Goal: Transaction & Acquisition: Purchase product/service

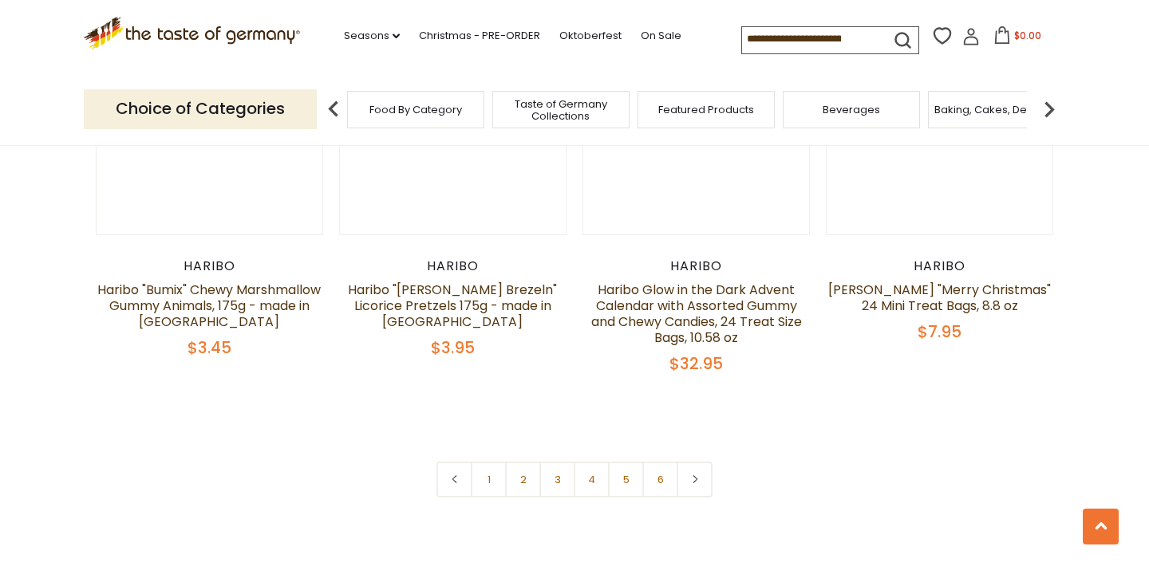
scroll to position [3427, 0]
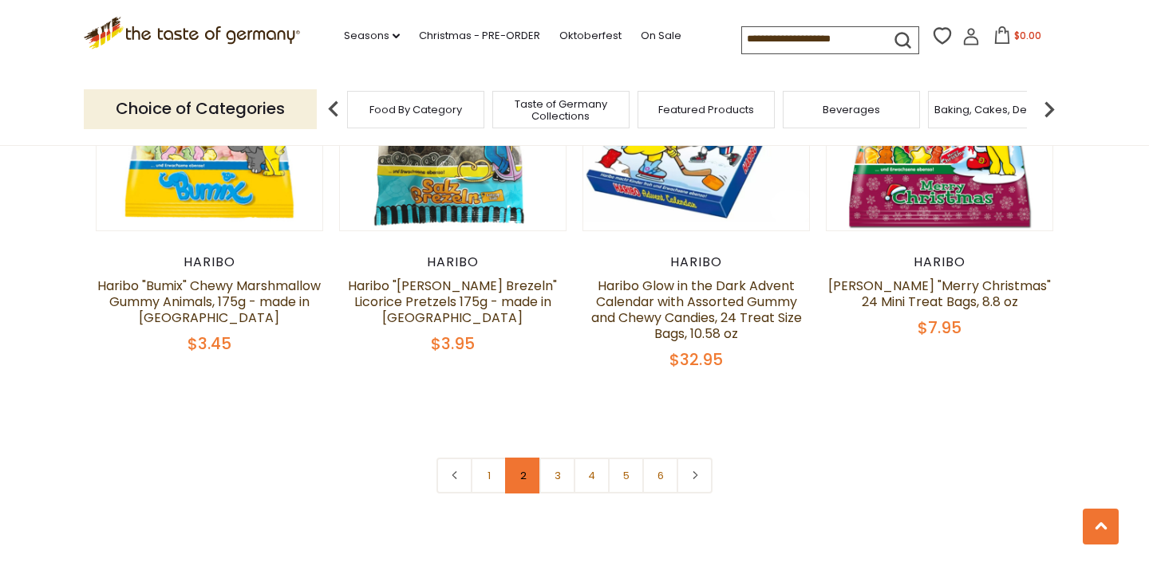
click at [525, 458] on link "2" at bounding box center [523, 476] width 36 height 36
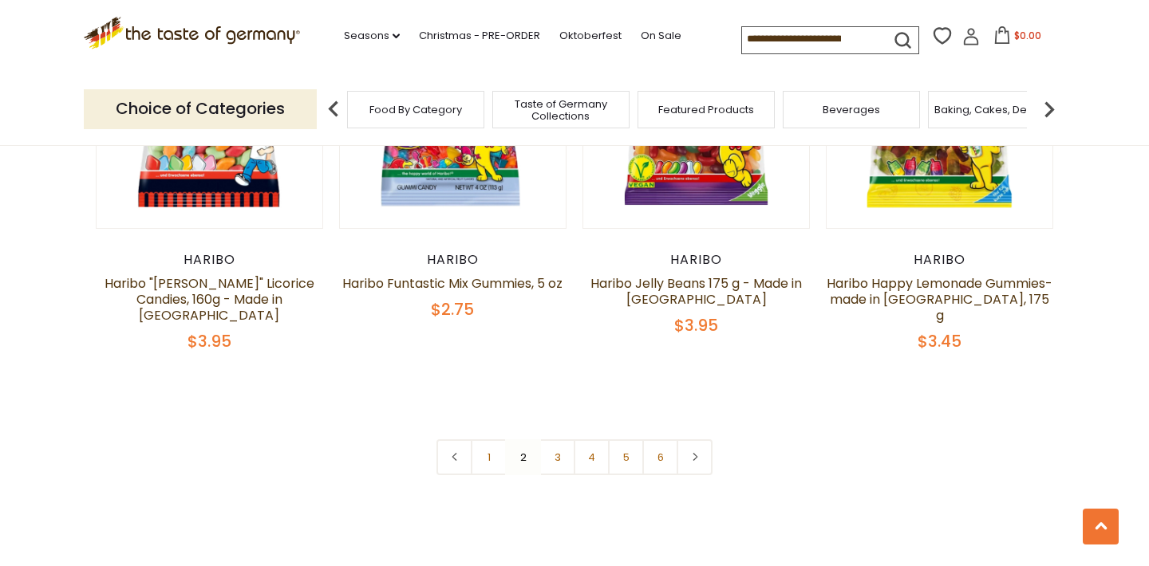
scroll to position [3522, 0]
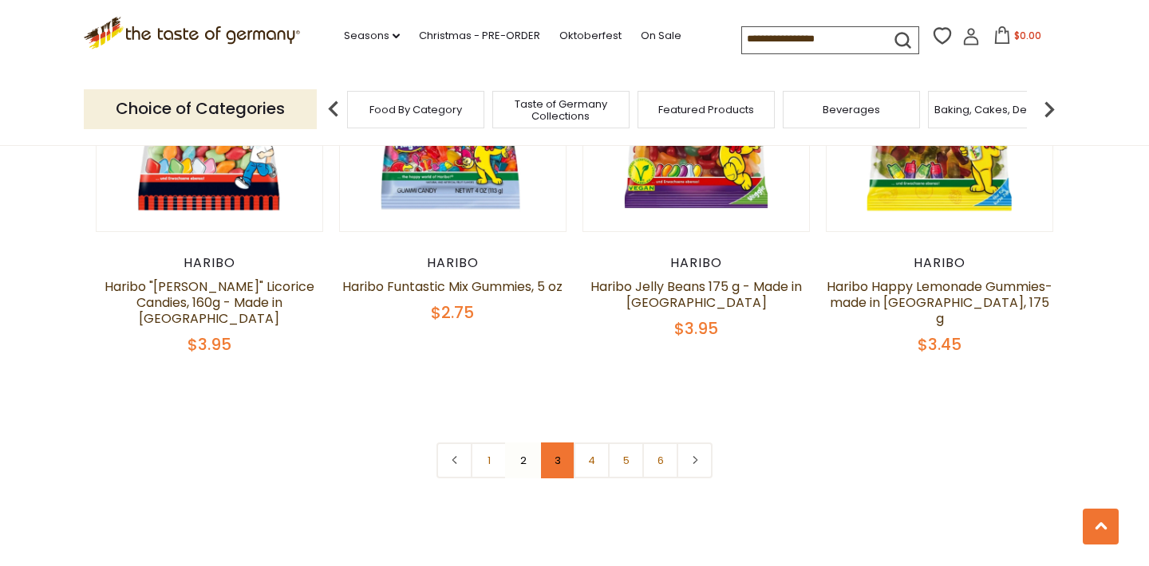
click at [556, 443] on link "3" at bounding box center [557, 461] width 36 height 36
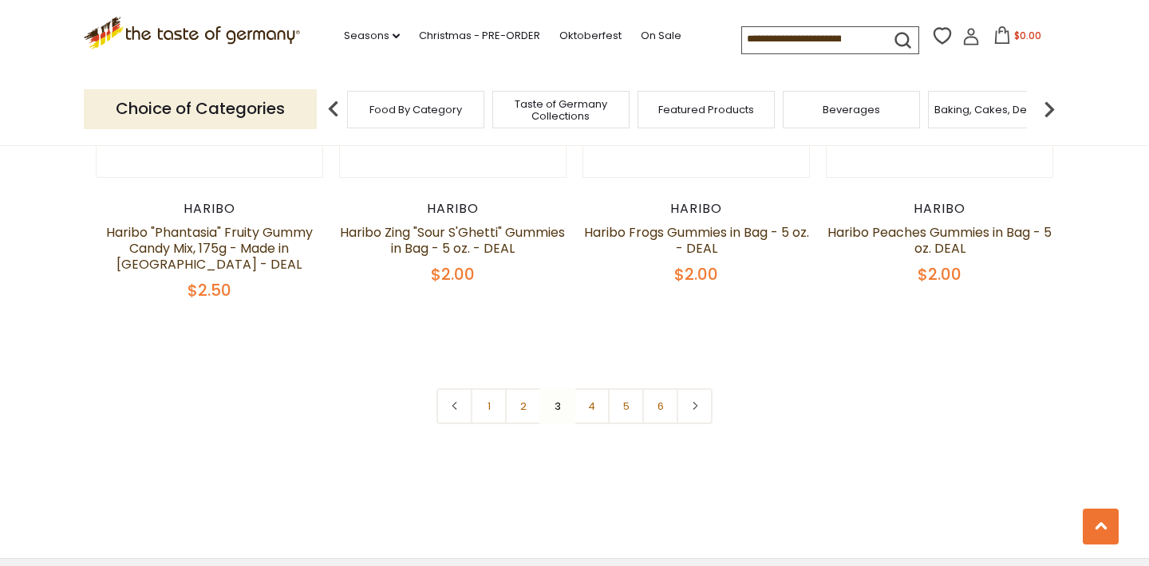
scroll to position [3584, 0]
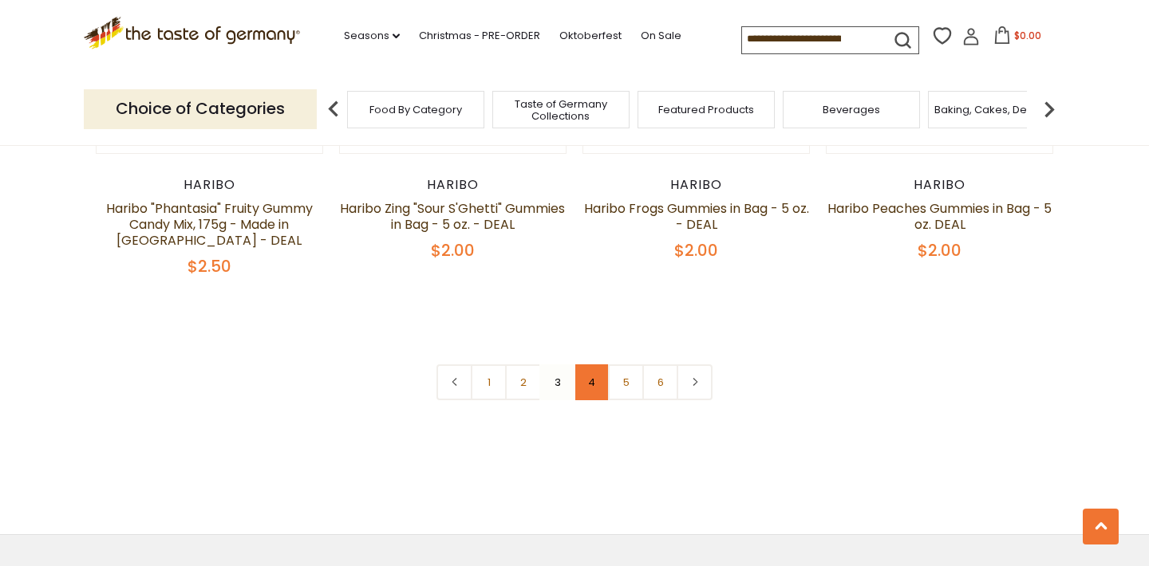
click at [594, 365] on link "4" at bounding box center [592, 383] width 36 height 36
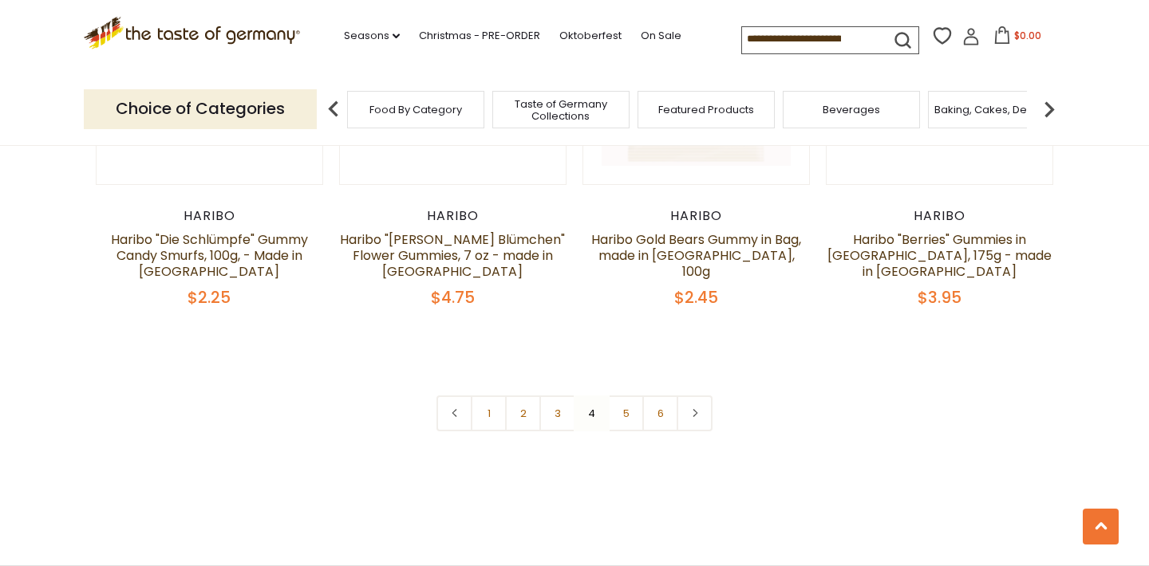
scroll to position [3583, 0]
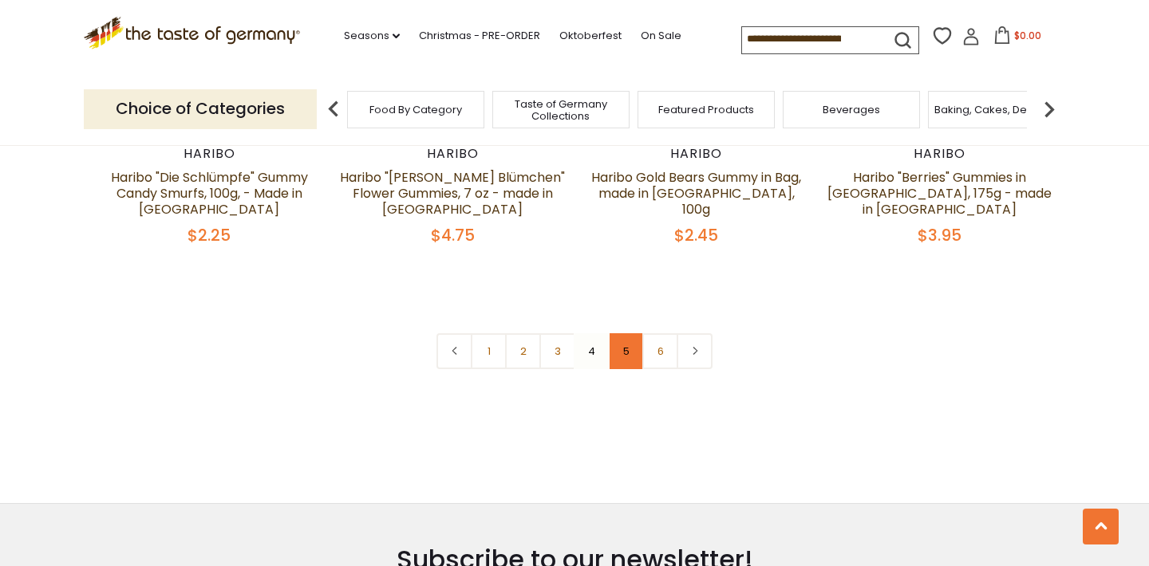
click at [632, 333] on link "5" at bounding box center [626, 351] width 36 height 36
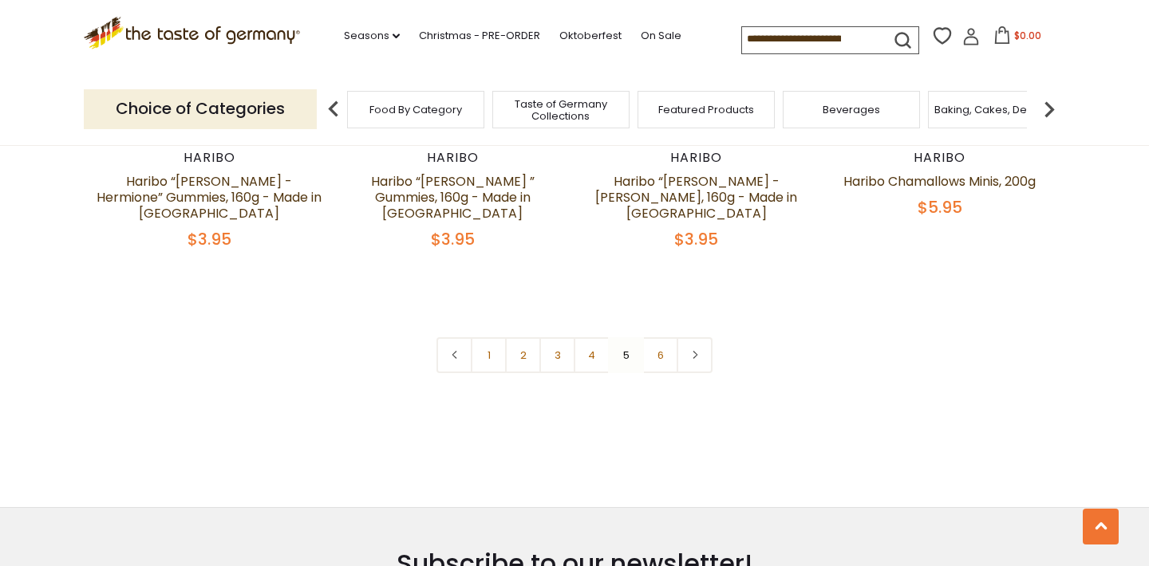
scroll to position [3581, 0]
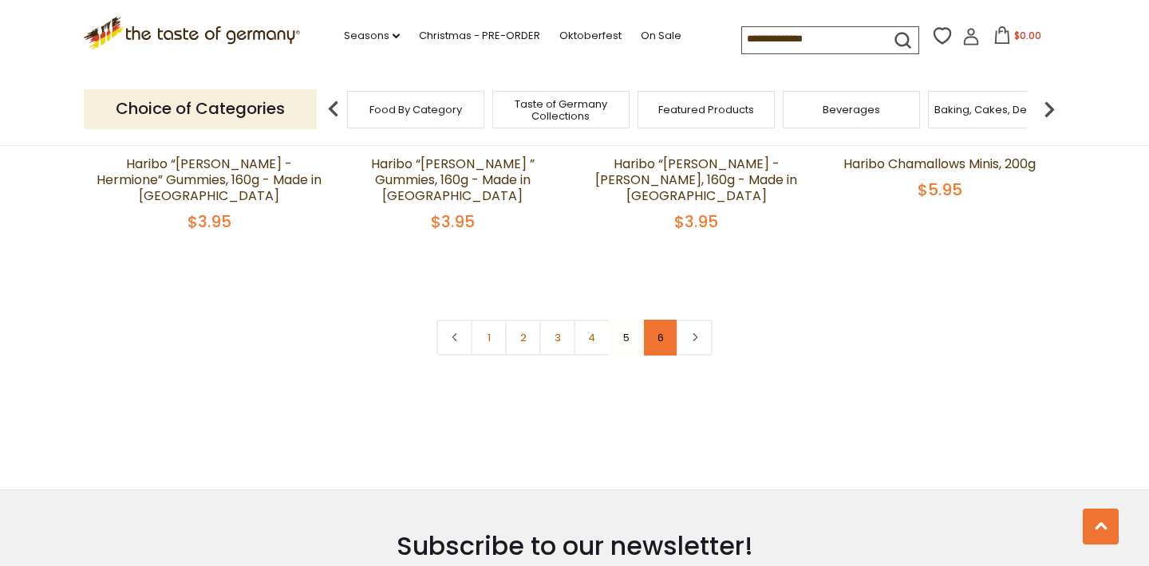
click at [666, 320] on link "6" at bounding box center [660, 338] width 36 height 36
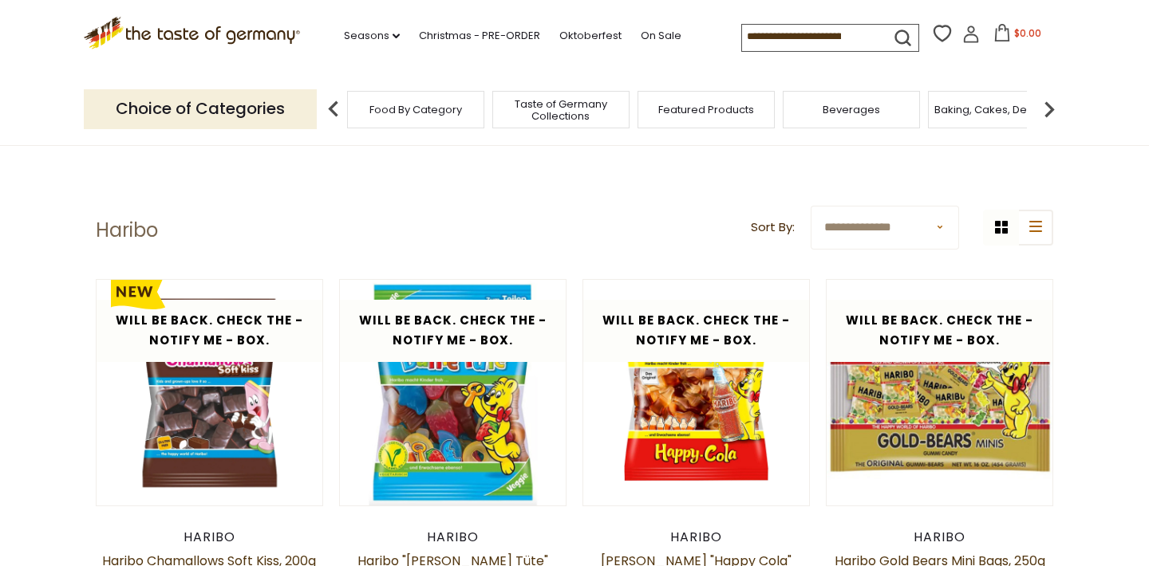
scroll to position [0, 0]
click at [428, 112] on span "Food By Category" at bounding box center [415, 110] width 93 height 12
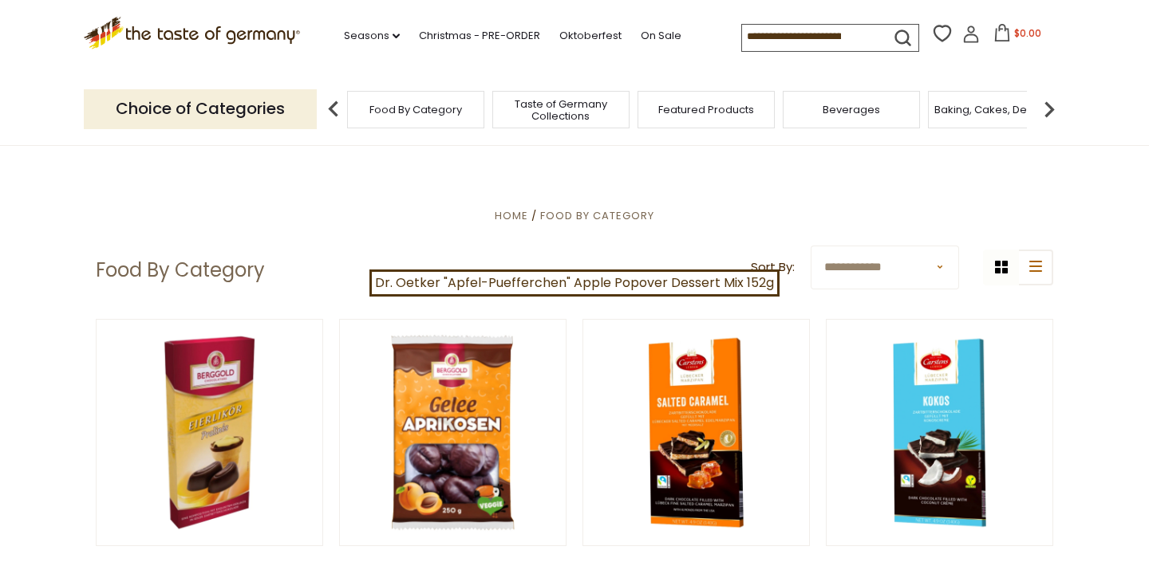
click at [396, 115] on div "Food By Category" at bounding box center [415, 109] width 137 height 37
click at [1039, 109] on img at bounding box center [1049, 109] width 32 height 32
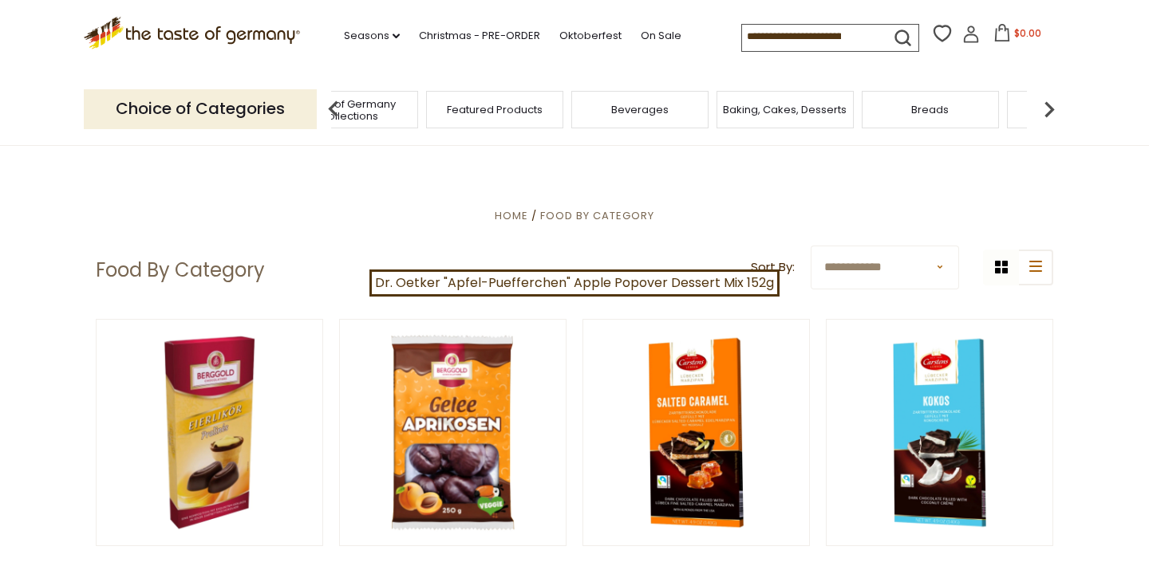
click at [1044, 104] on img at bounding box center [1049, 109] width 32 height 32
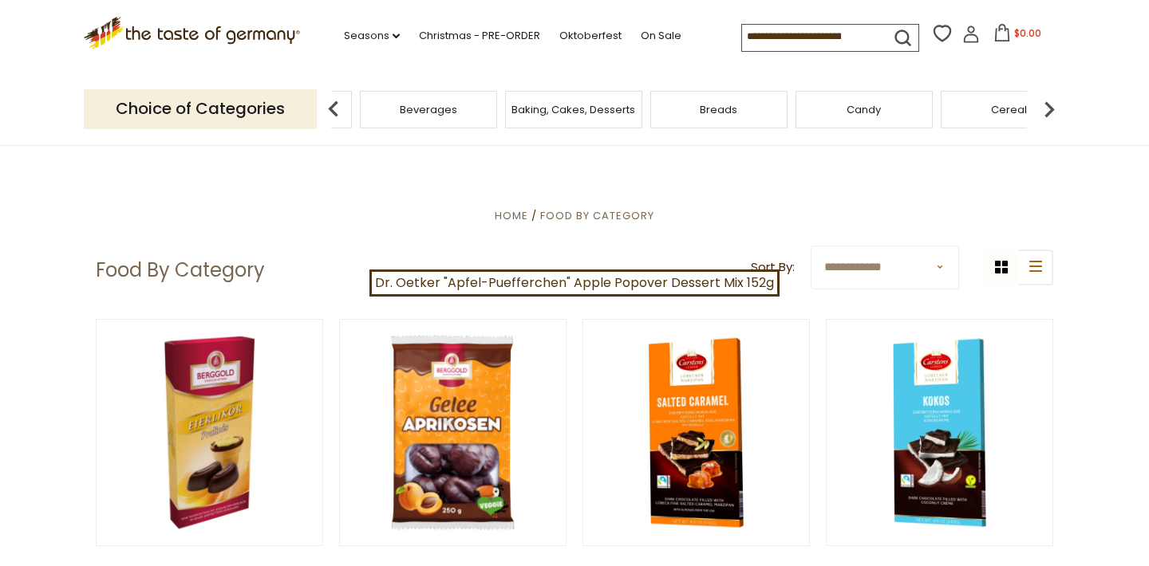
click at [1044, 103] on img at bounding box center [1049, 109] width 32 height 32
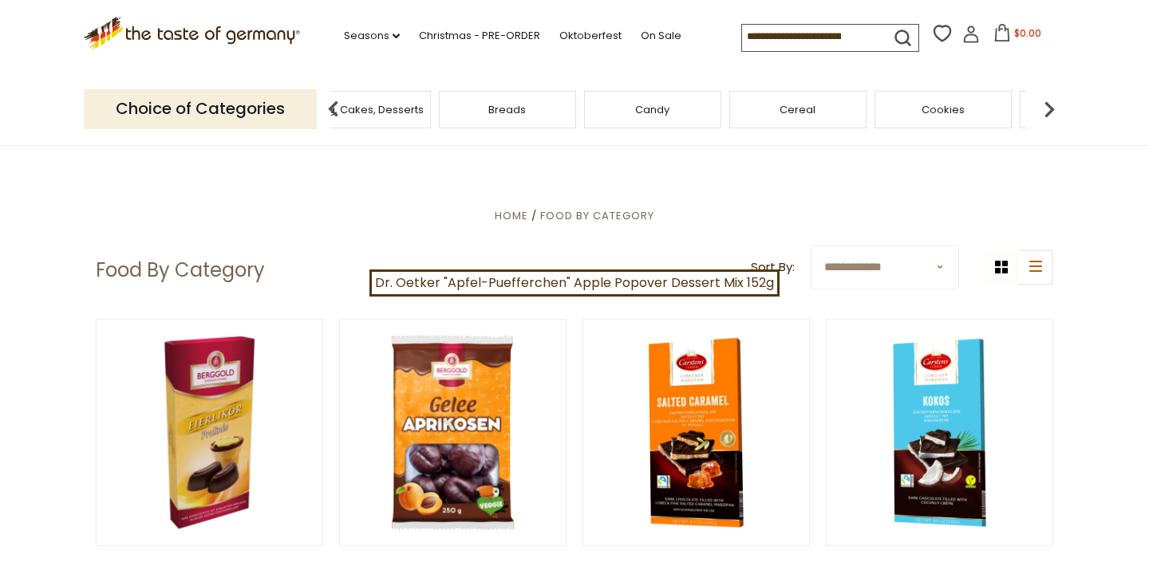
click at [1044, 103] on img at bounding box center [1049, 109] width 32 height 32
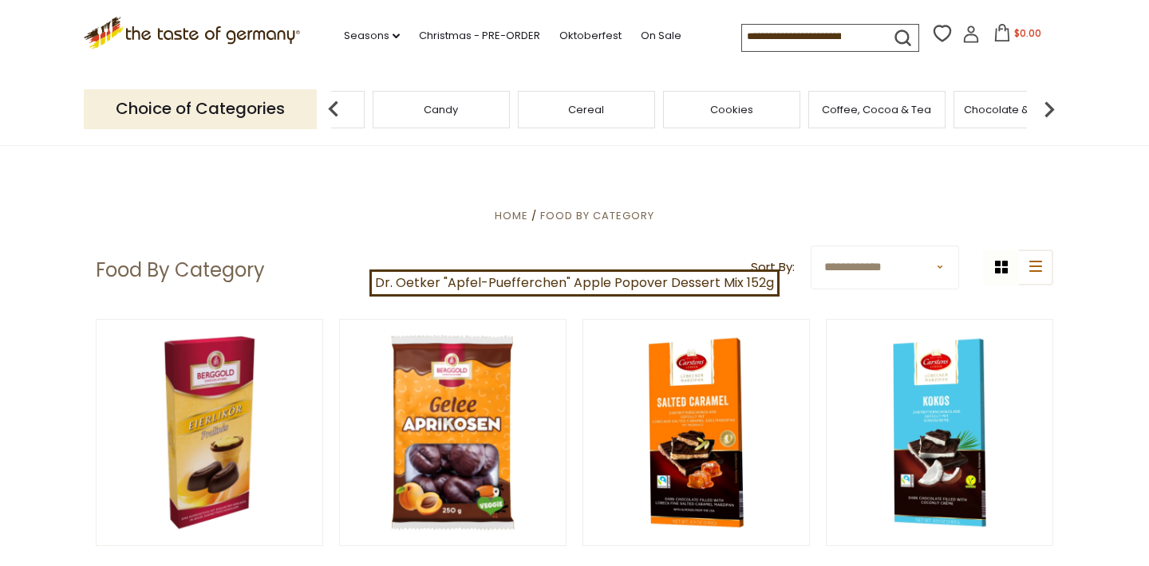
click at [1043, 103] on img at bounding box center [1049, 109] width 32 height 32
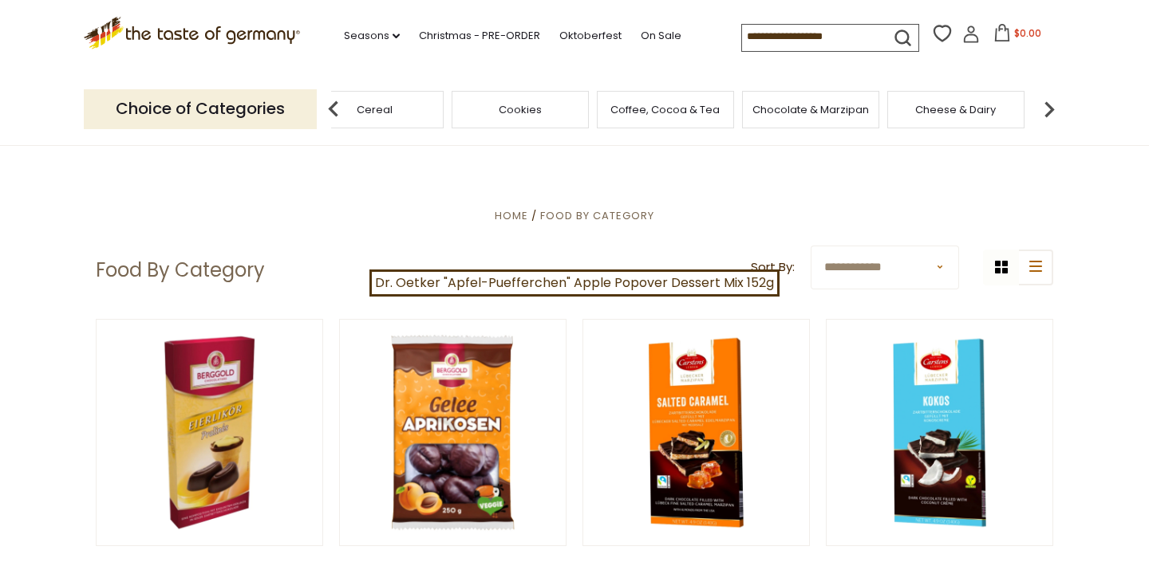
click at [1043, 103] on img at bounding box center [1049, 109] width 32 height 32
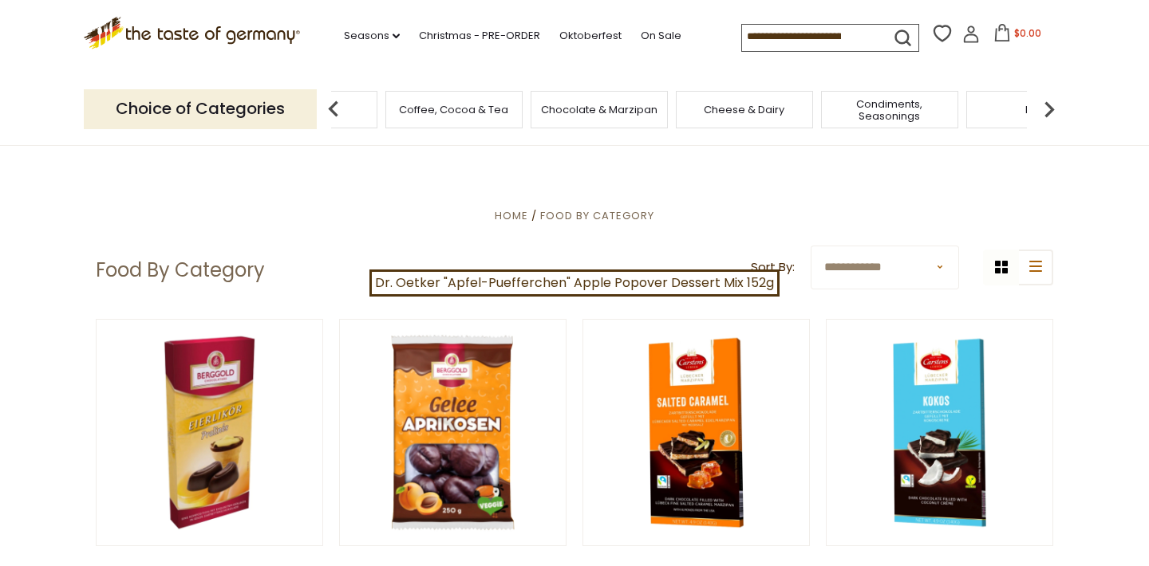
click at [1043, 102] on img at bounding box center [1049, 109] width 32 height 32
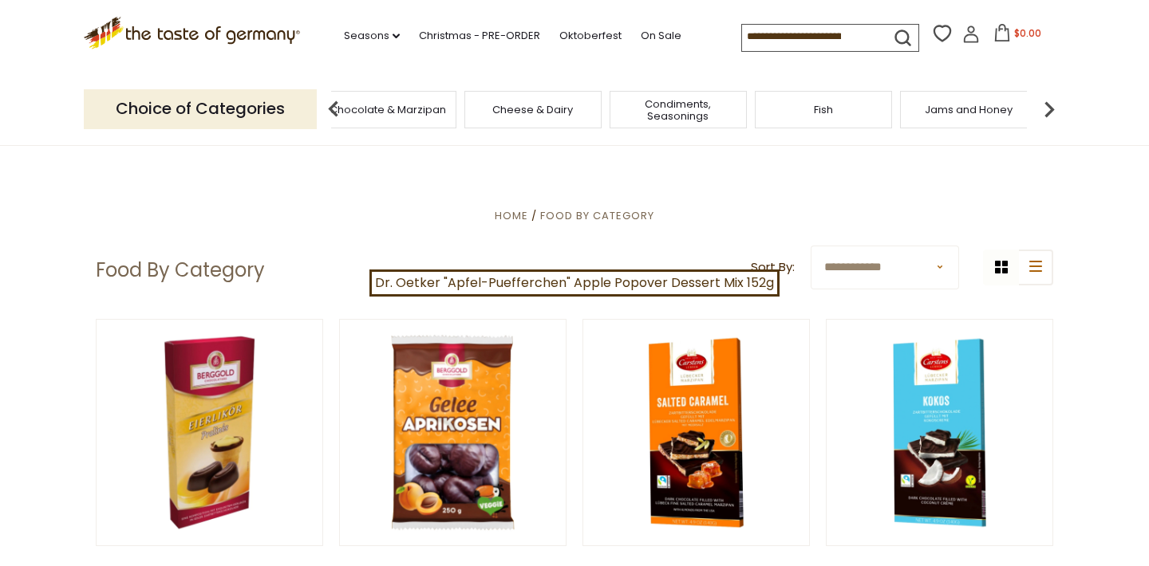
click at [1043, 101] on img at bounding box center [1049, 109] width 32 height 32
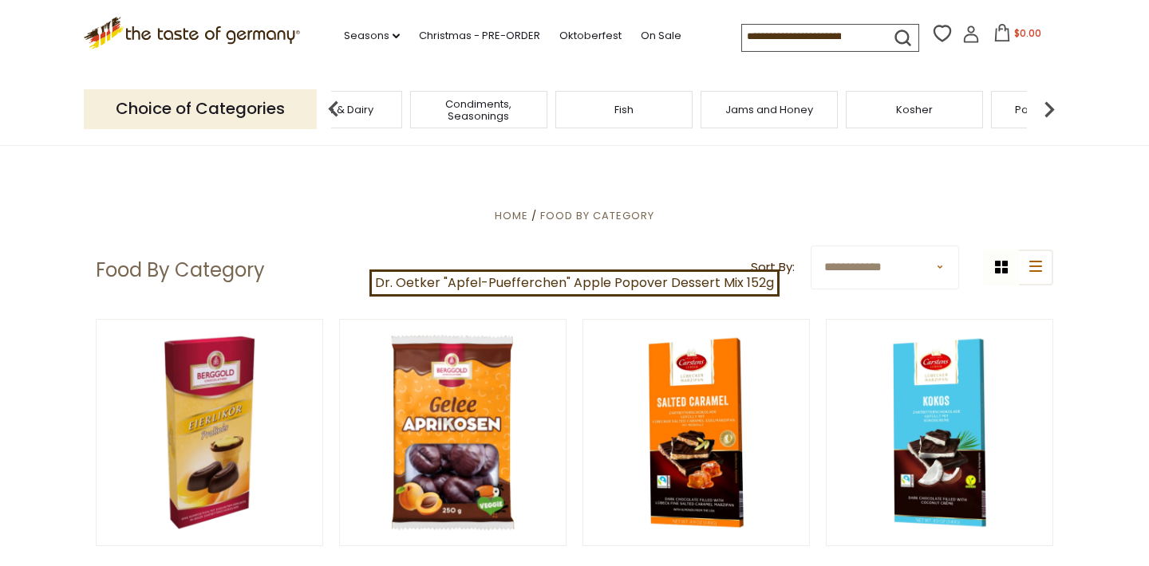
click at [783, 113] on span "Jams and Honey" at bounding box center [769, 110] width 88 height 12
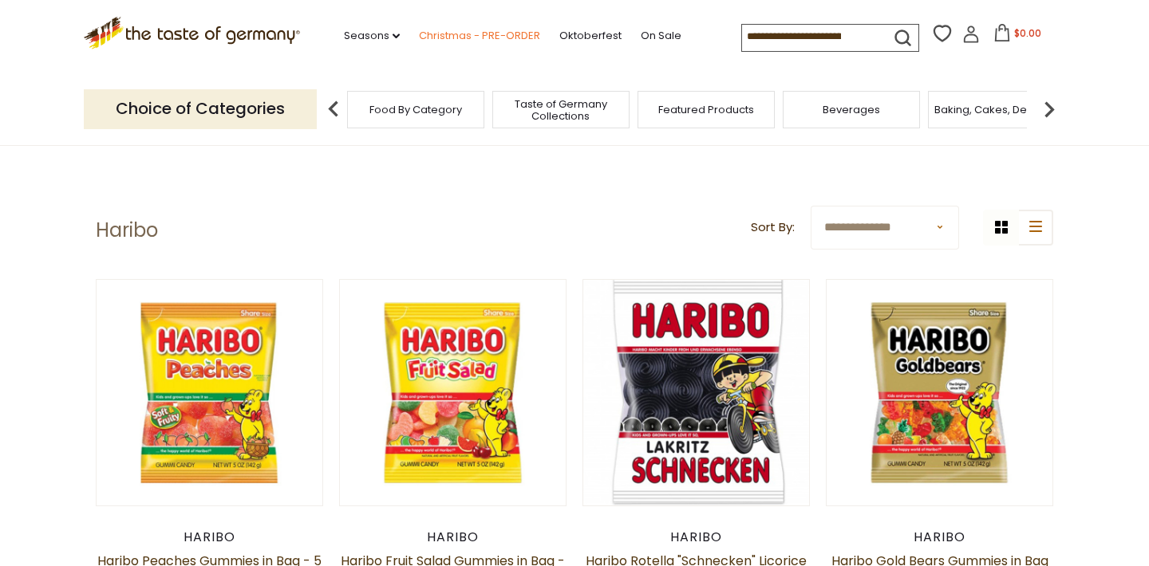
click at [463, 30] on link "Christmas - PRE-ORDER" at bounding box center [479, 36] width 121 height 18
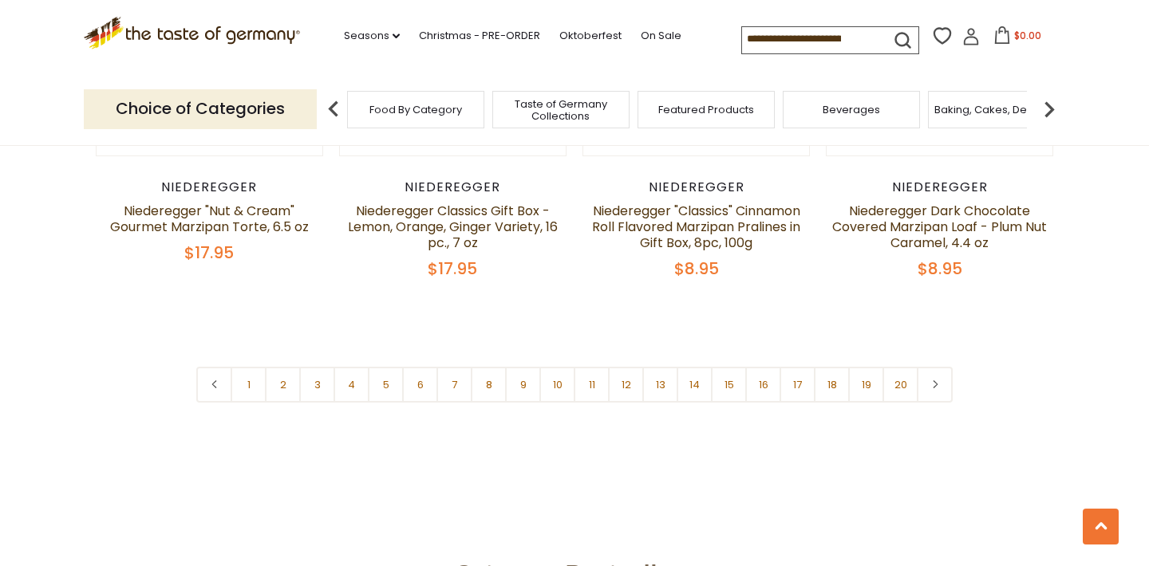
scroll to position [3849, 0]
click at [279, 366] on link "2" at bounding box center [283, 384] width 36 height 36
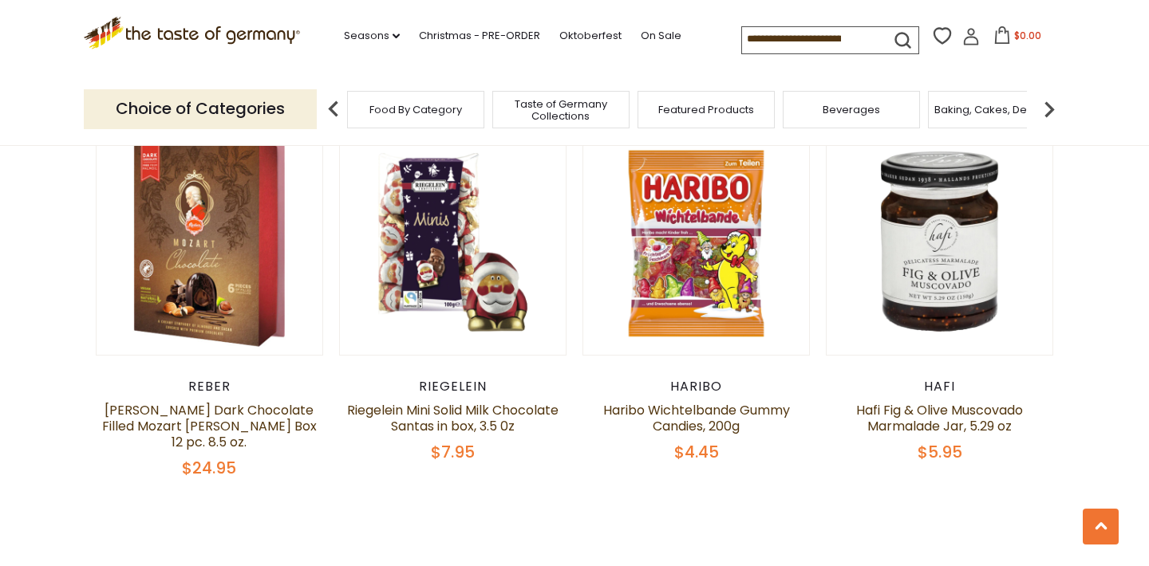
scroll to position [3664, 0]
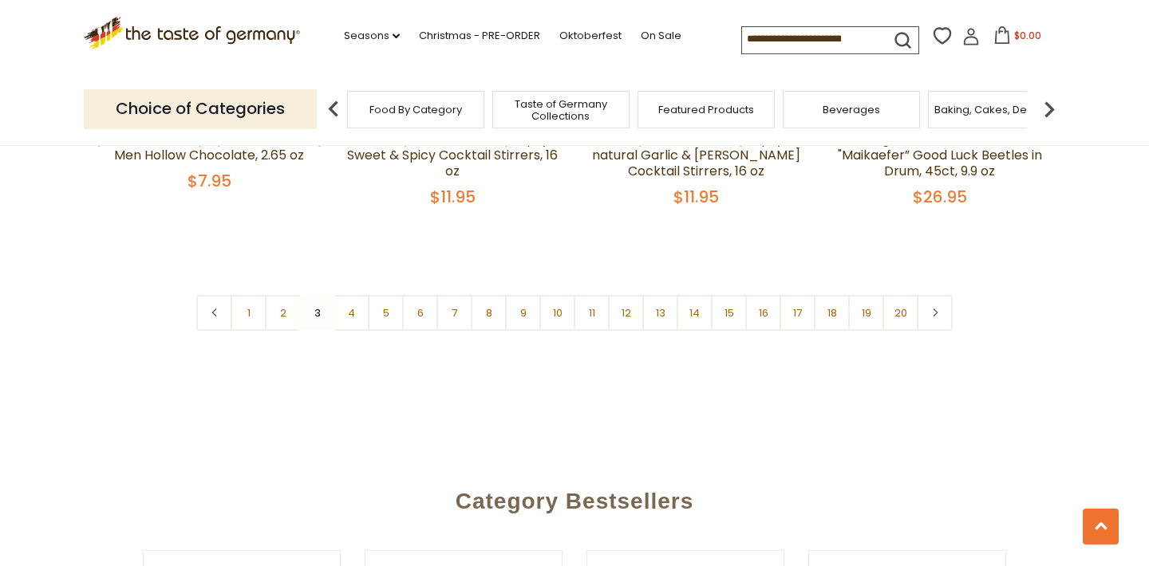
scroll to position [3997, 0]
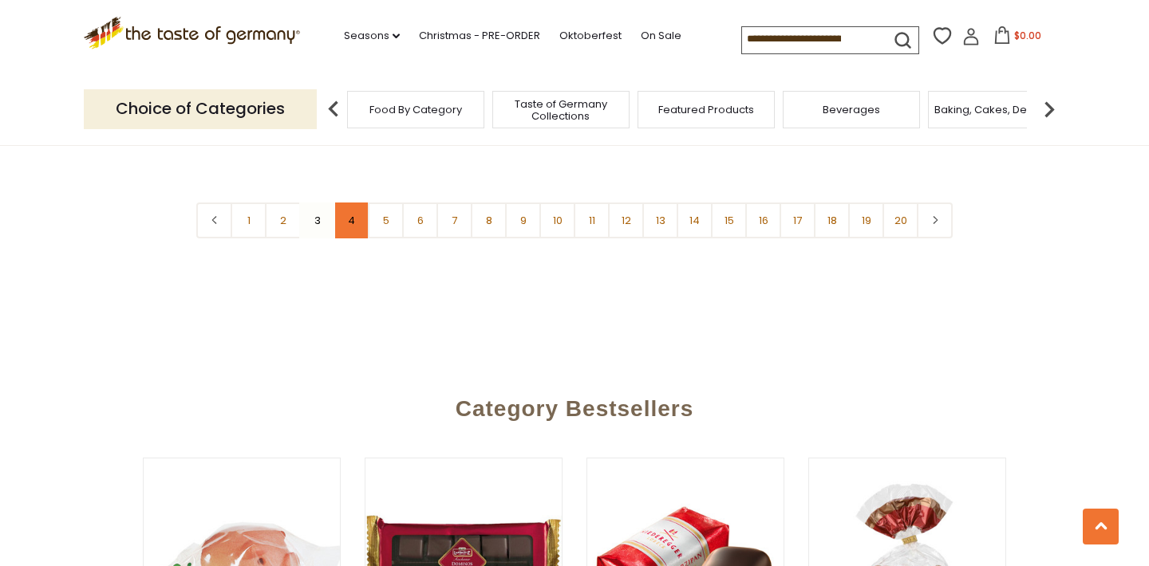
click at [353, 203] on link "4" at bounding box center [351, 221] width 36 height 36
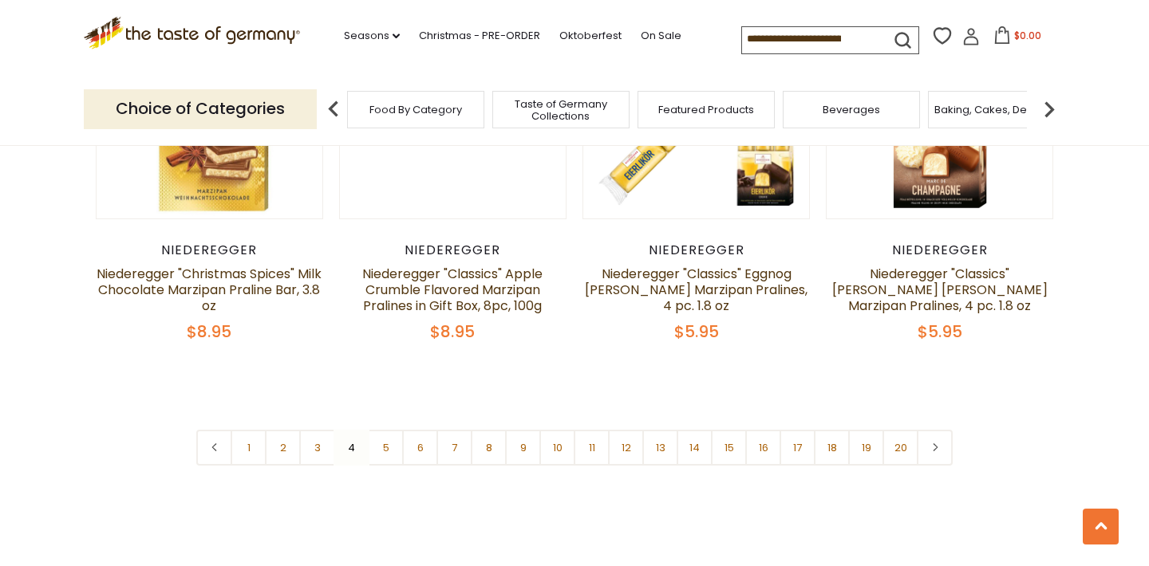
scroll to position [3804, 0]
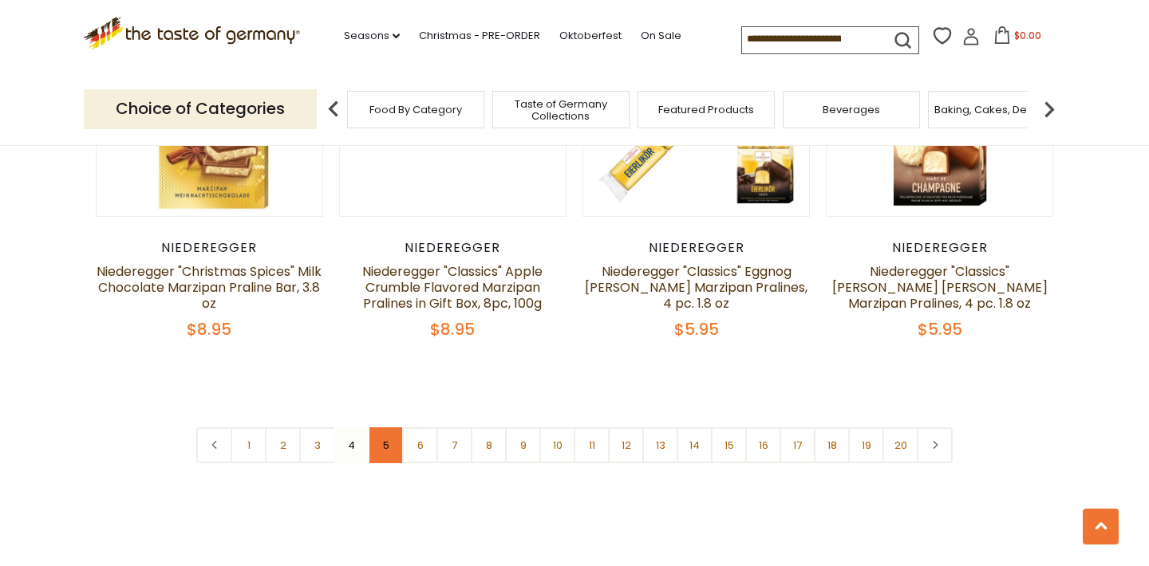
click at [384, 428] on link "5" at bounding box center [386, 446] width 36 height 36
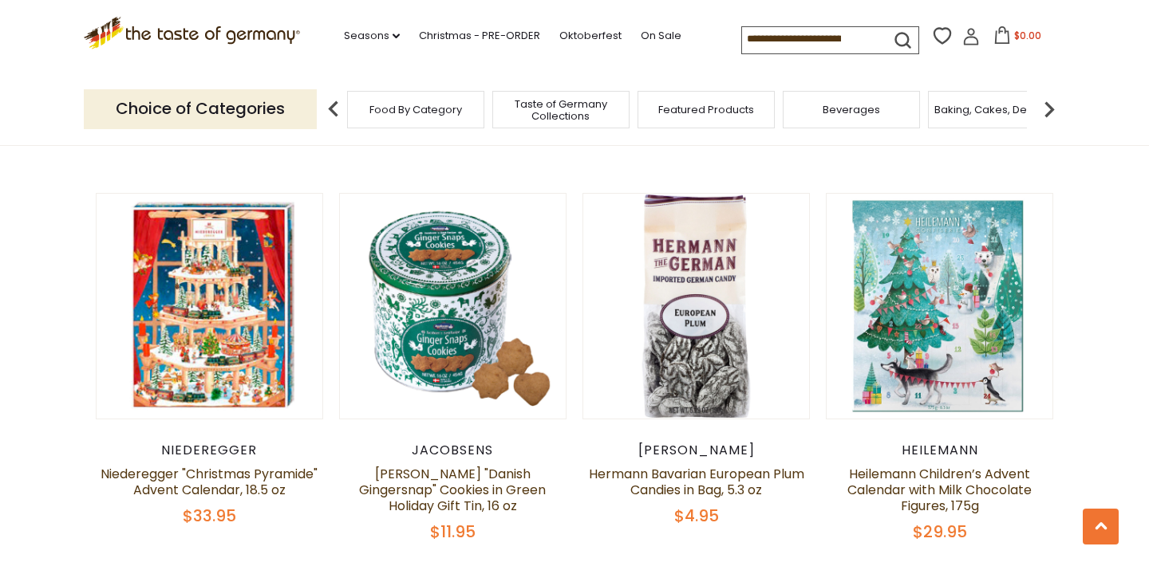
scroll to position [836, 0]
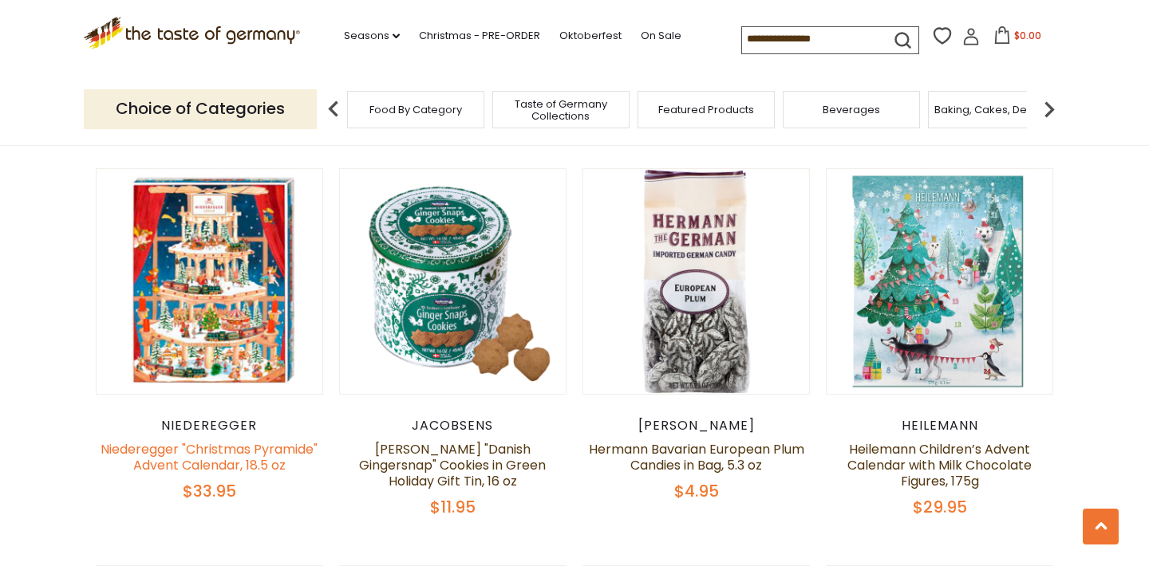
click at [203, 452] on link "Niederegger "Christmas Pyramide" Advent Calendar, 18.5 oz" at bounding box center [209, 457] width 217 height 34
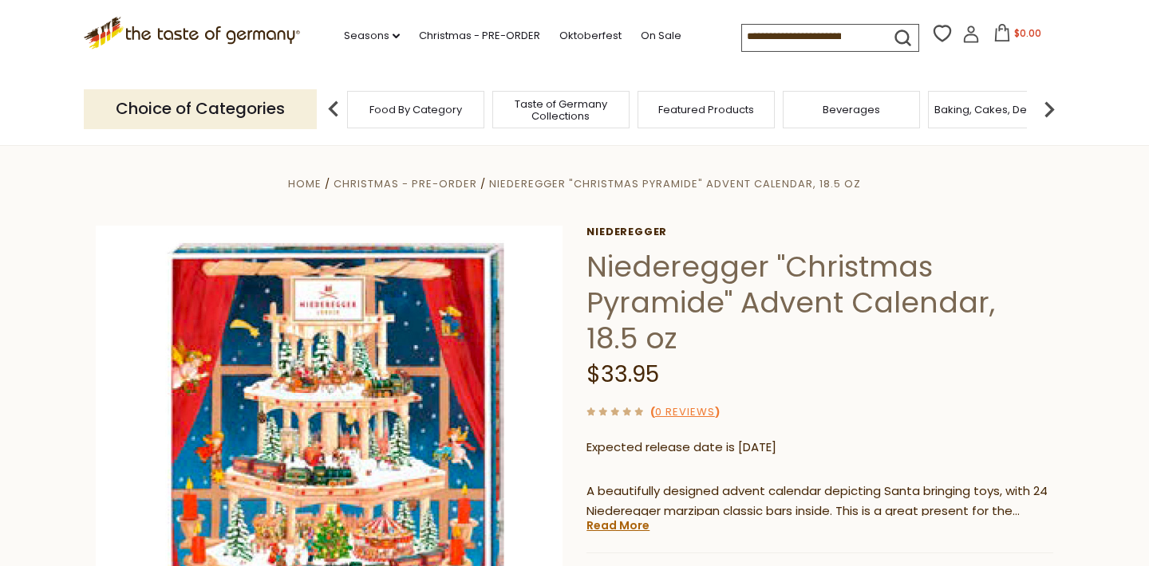
click at [1073, 401] on section "Home Christmas - PRE-ORDER Niederegger "Christmas Pyramide" Advent Calendar, 18…" at bounding box center [574, 496] width 1149 height 709
